Goal: Task Accomplishment & Management: Use online tool/utility

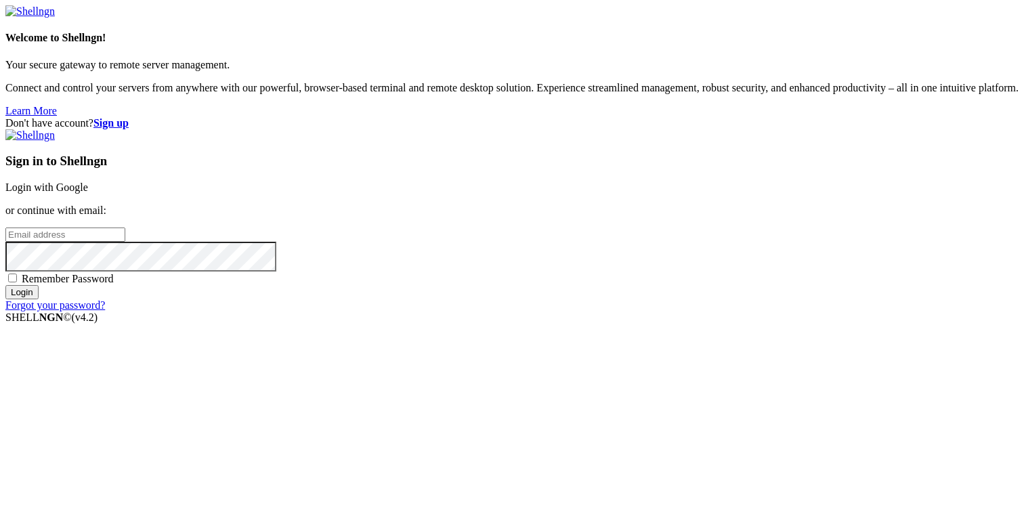
click at [114, 284] on span "Remember Password" at bounding box center [68, 279] width 92 height 12
click at [17, 282] on input "Remember Password" at bounding box center [12, 278] width 9 height 9
checkbox input "true"
click at [125, 242] on input "email" at bounding box center [65, 235] width 120 height 14
type input "[PERSON_NAME][EMAIL_ADDRESS][DOMAIN_NAME]"
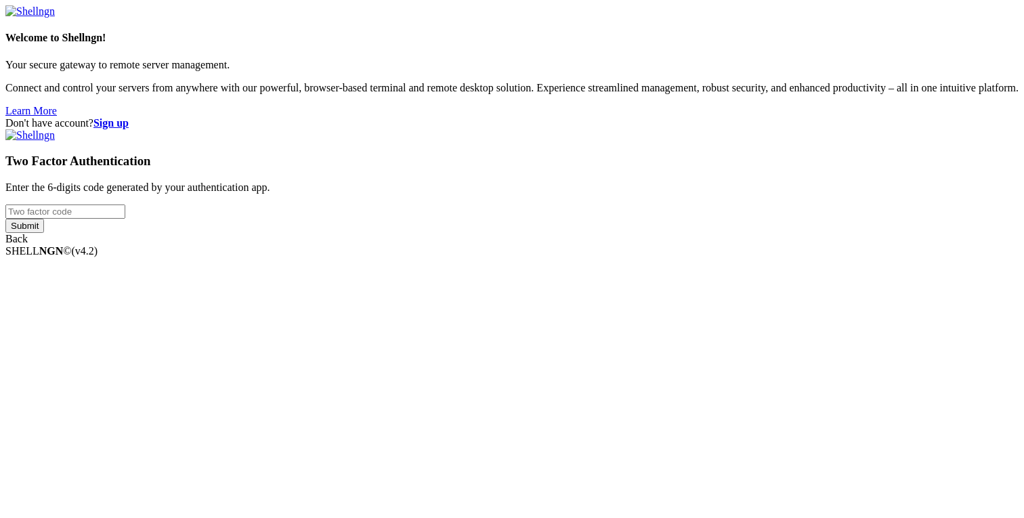
type input "965625"
click at [653, 245] on div "Welcome to Shellngn! Your secure gateway to remote server management. Connect a…" at bounding box center [511, 125] width 1013 height 240
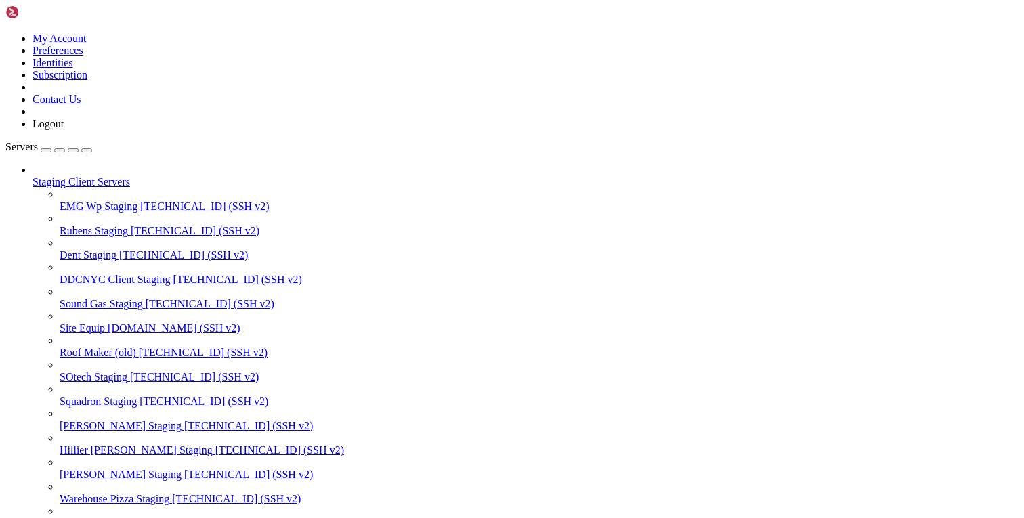
click at [73, 150] on div "button" at bounding box center [73, 150] width 0 height 0
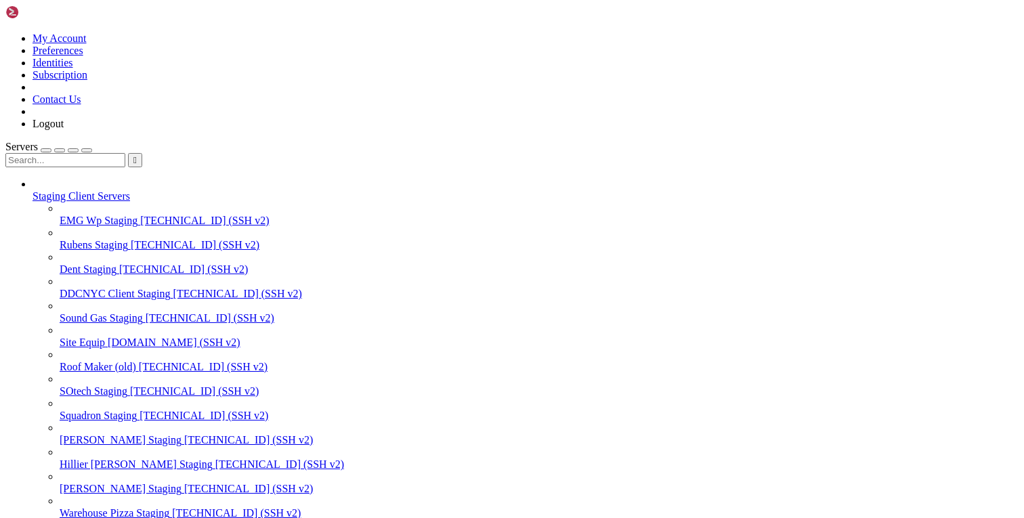
click at [119, 153] on input "text" at bounding box center [65, 160] width 120 height 14
type input "hill"
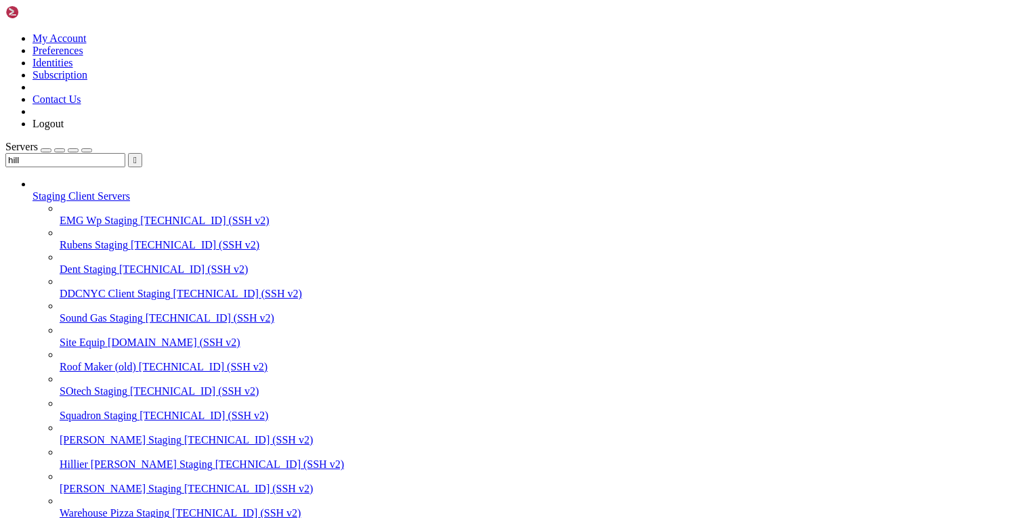
drag, startPoint x: 209, startPoint y: 1928, endPoint x: 12, endPoint y: 1924, distance: 196.5
copy div "define( 'DISALLOW_FILE_MODS' , true ); define( 'DISALLOW_FILE_EDIT' , true);"
paste textarea "--allow-root"
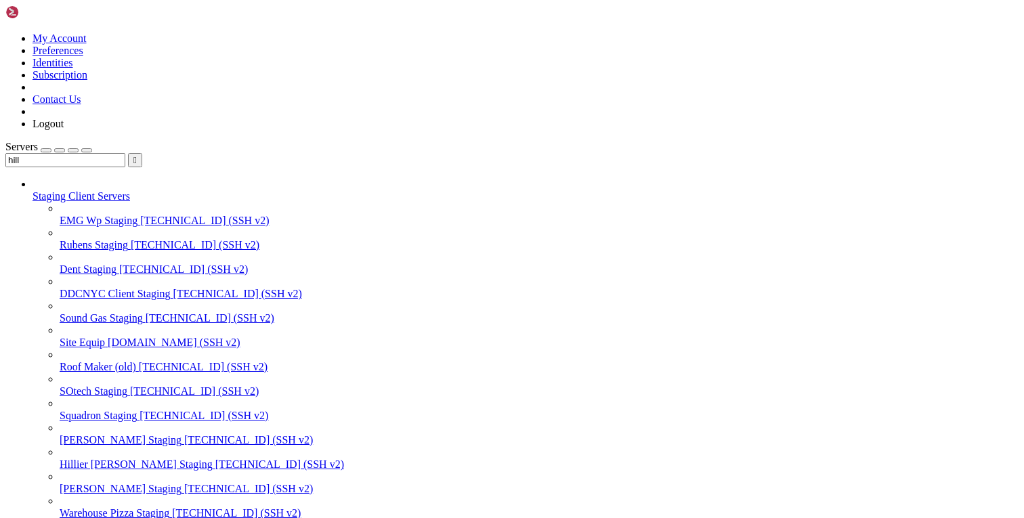
type textarea "--allow-root"
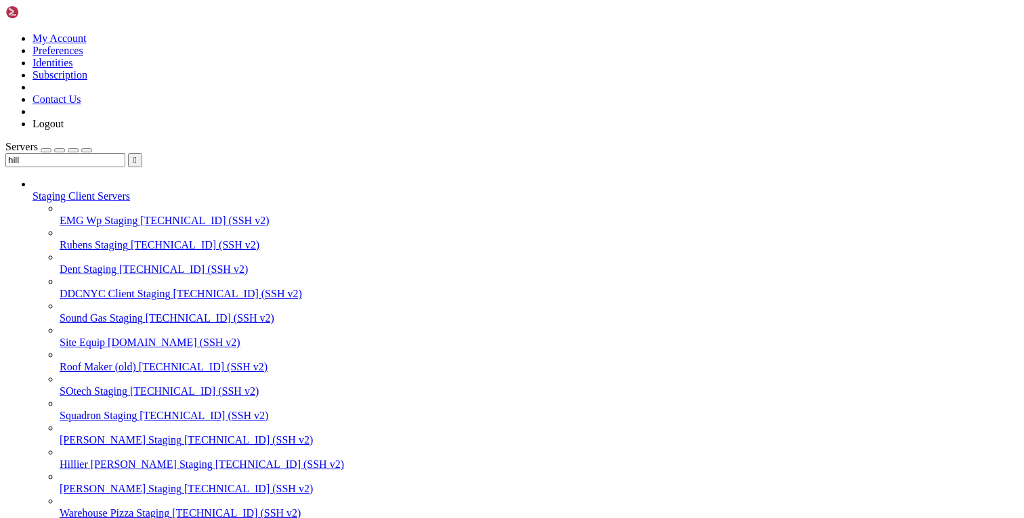
paste input "/var/www/html"
paste input "text"
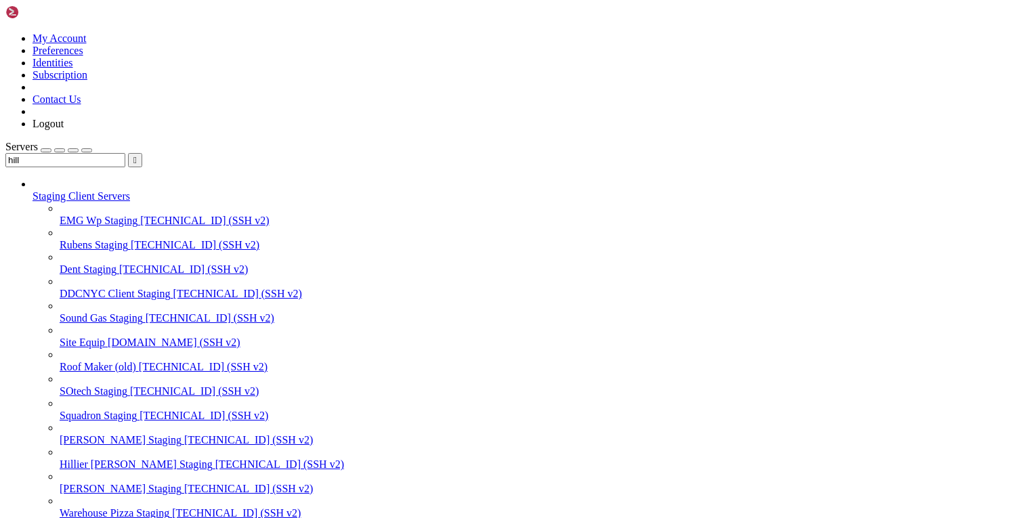
type input "/var/www/html/wp-content/themes/[PERSON_NAME]/resources/views"
type textarea "@endsection"
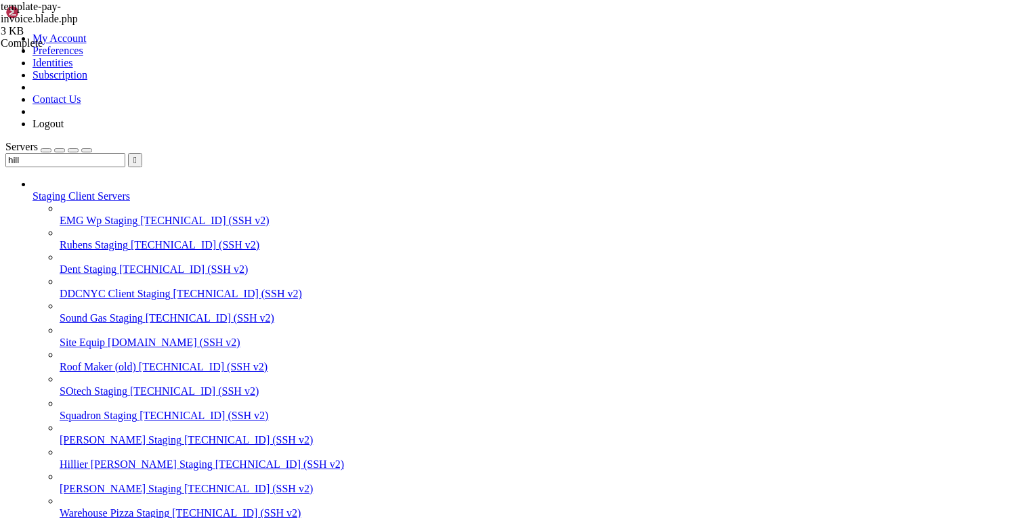
type textarea "@endsection"
paste textarea
